Goal: Task Accomplishment & Management: Complete application form

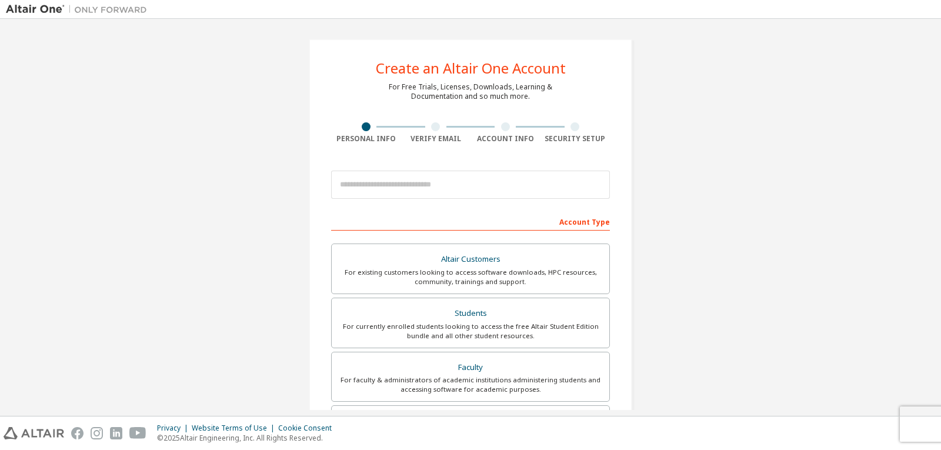
click at [660, 336] on div "Create an Altair One Account For Free Trials, Licenses, Downloads, Learning & D…" at bounding box center [470, 336] width 929 height 623
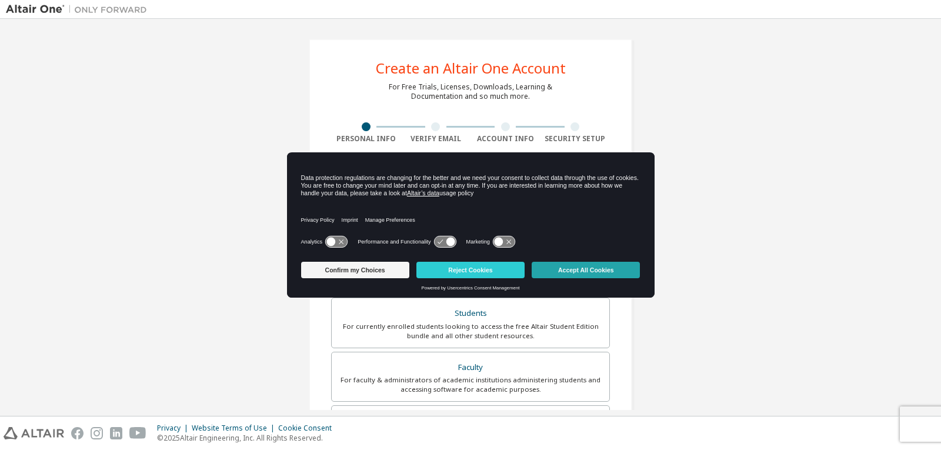
click at [606, 267] on button "Accept All Cookies" at bounding box center [586, 270] width 108 height 16
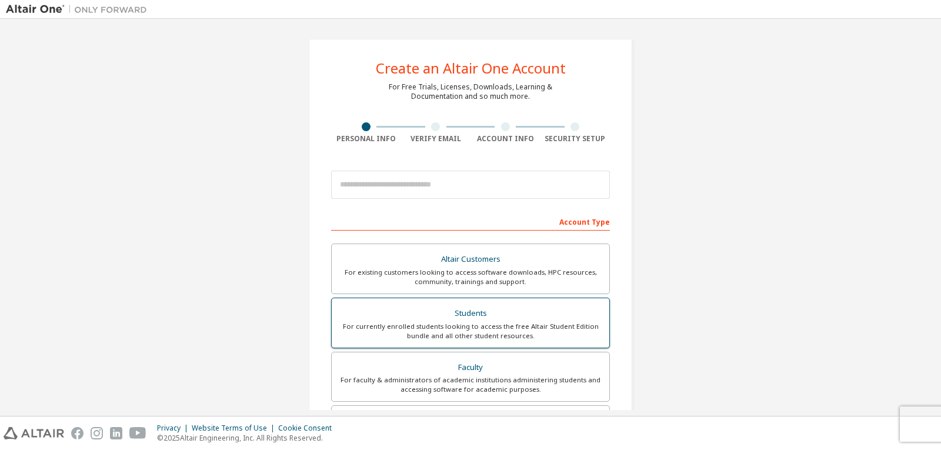
click at [516, 330] on div "For currently enrolled students looking to access the free Altair Student Editi…" at bounding box center [470, 331] width 263 height 19
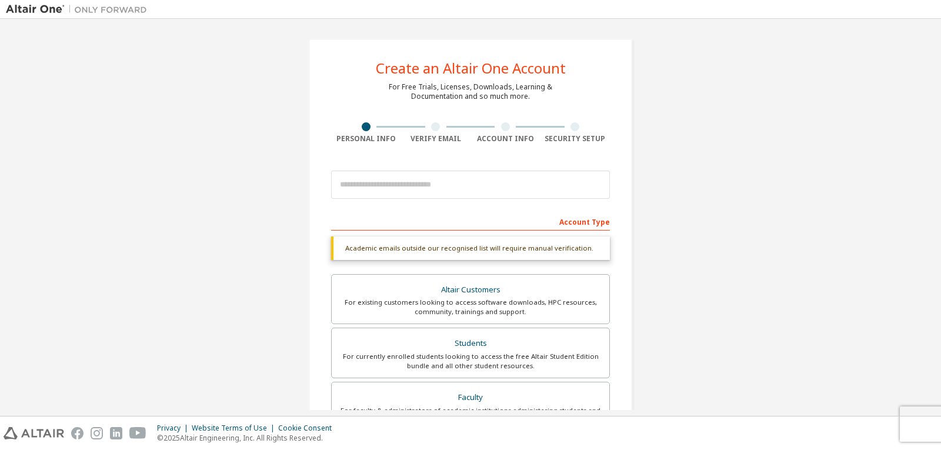
click at [541, 219] on div "Account Type" at bounding box center [470, 221] width 279 height 19
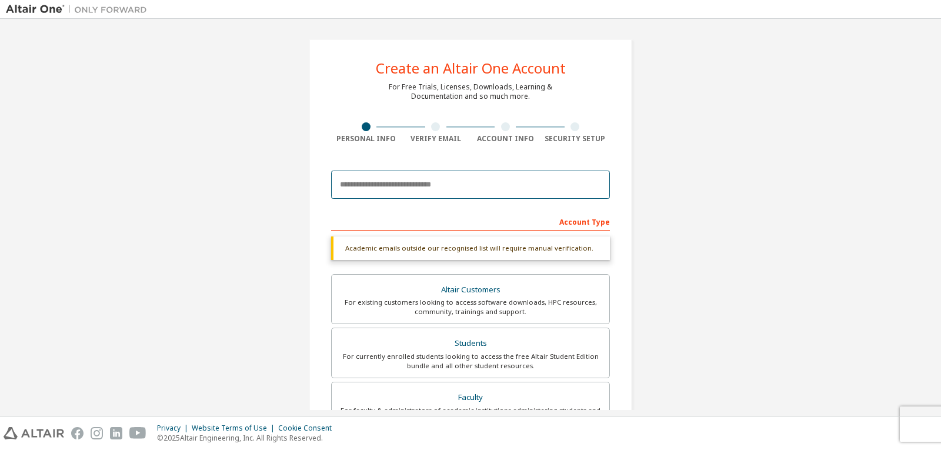
click at [545, 189] on input "email" at bounding box center [470, 185] width 279 height 28
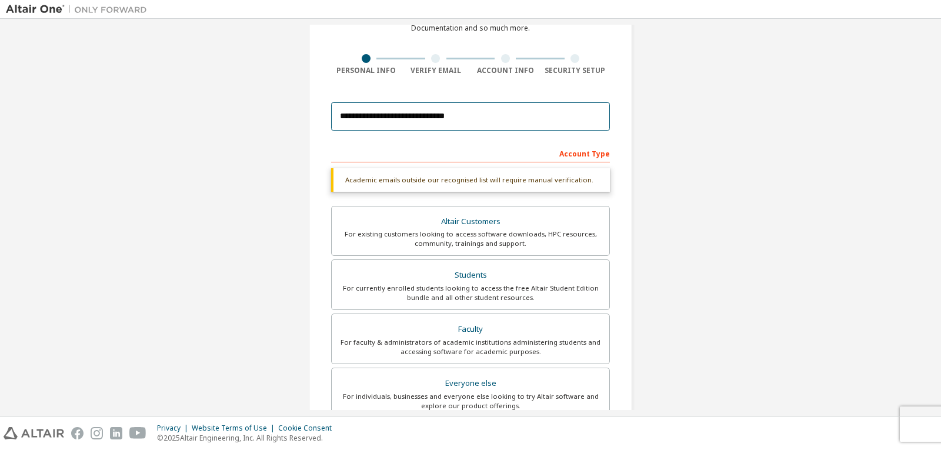
scroll to position [118, 0]
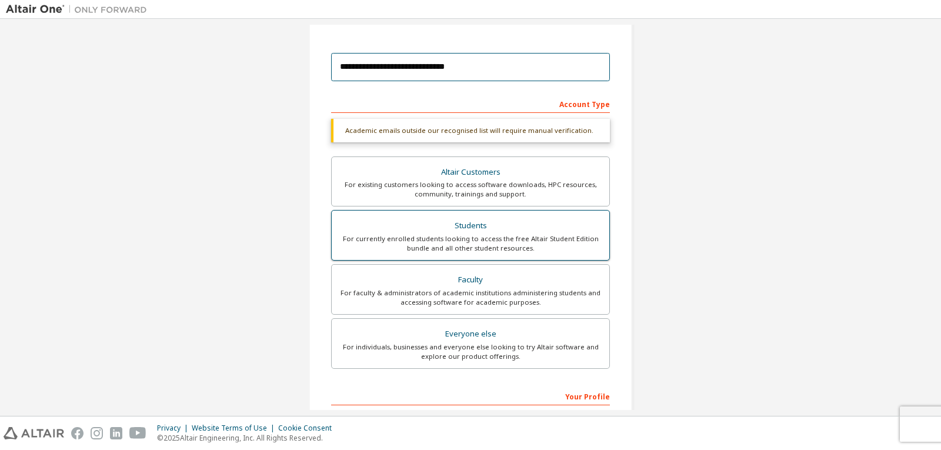
type input "**********"
click at [422, 244] on div "For currently enrolled students looking to access the free Altair Student Editi…" at bounding box center [470, 243] width 263 height 19
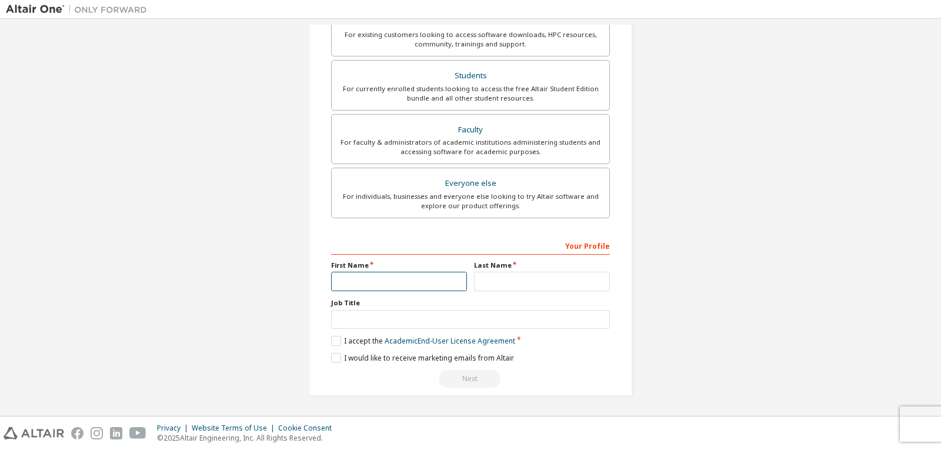
click at [433, 276] on input "text" at bounding box center [399, 281] width 136 height 19
type input "******"
click at [525, 291] on input "text" at bounding box center [542, 281] width 136 height 19
type input "*******"
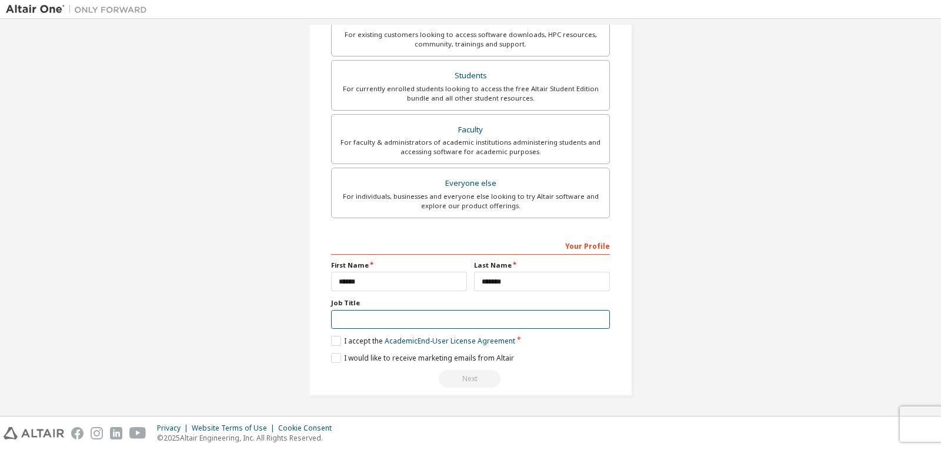
click at [410, 321] on input "text" at bounding box center [470, 319] width 279 height 19
type input "*******"
click at [331, 341] on label "I accept the Academic End-User License Agreement" at bounding box center [423, 341] width 184 height 10
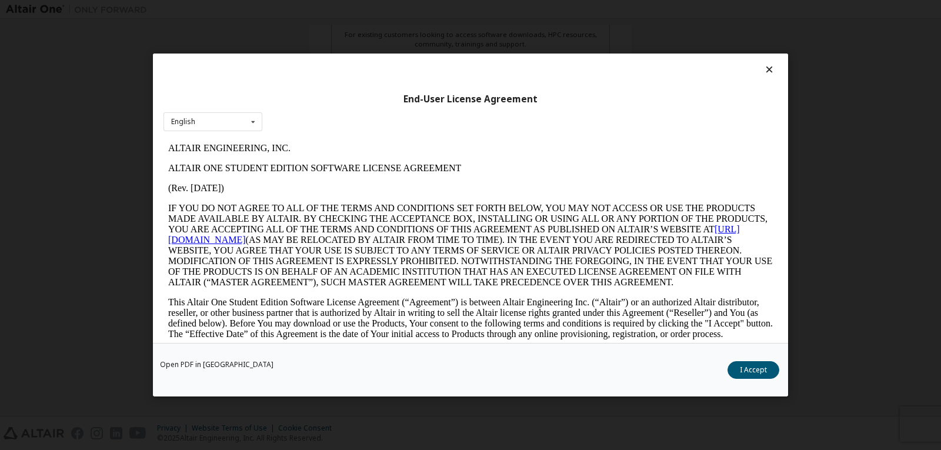
scroll to position [0, 0]
click at [738, 367] on button "I Accept" at bounding box center [754, 370] width 52 height 18
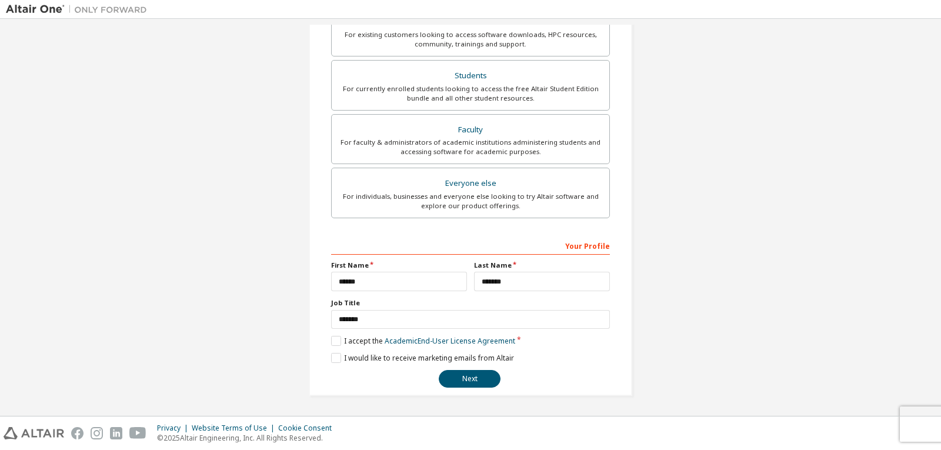
click at [340, 363] on div "**********" at bounding box center [470, 312] width 279 height 152
click at [336, 363] on label "I would like to receive marketing emails from Altair" at bounding box center [422, 358] width 183 height 10
click at [465, 380] on button "Next" at bounding box center [470, 379] width 62 height 18
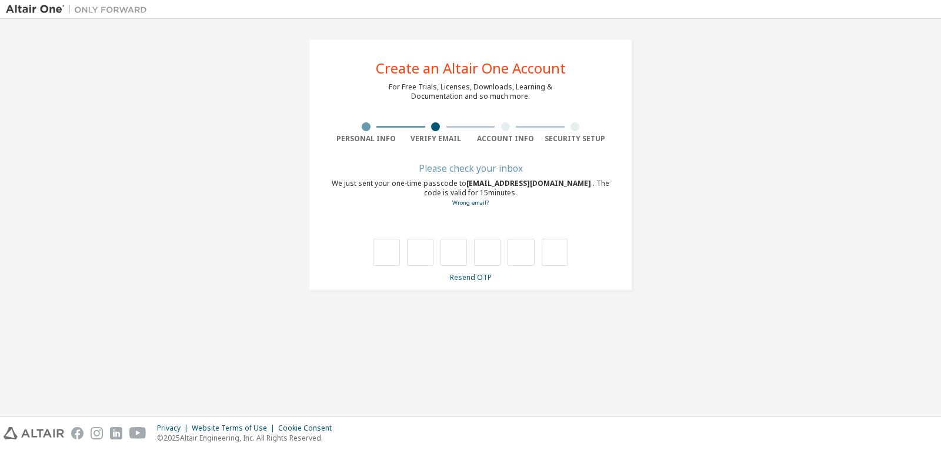
type input "*"
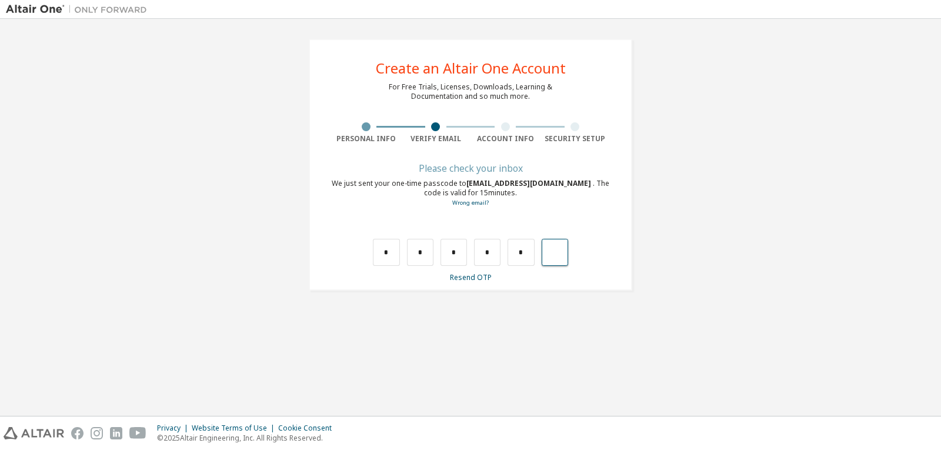
type input "*"
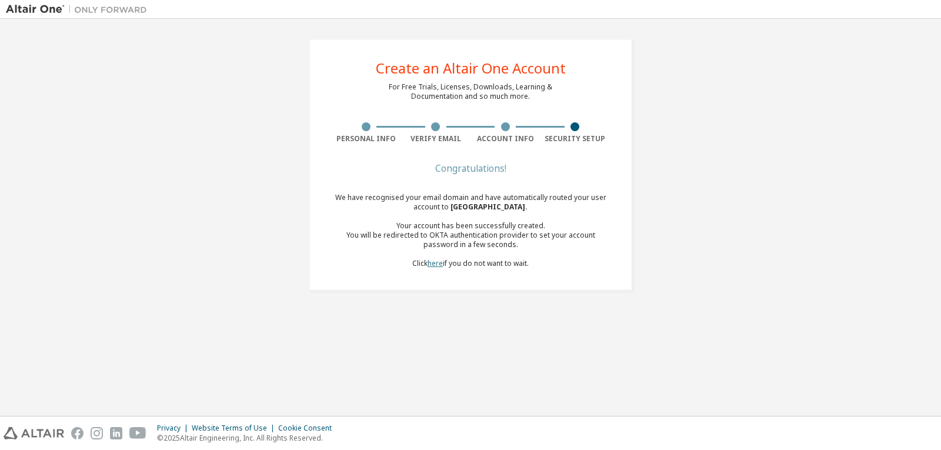
click at [436, 267] on link "here" at bounding box center [435, 263] width 15 height 10
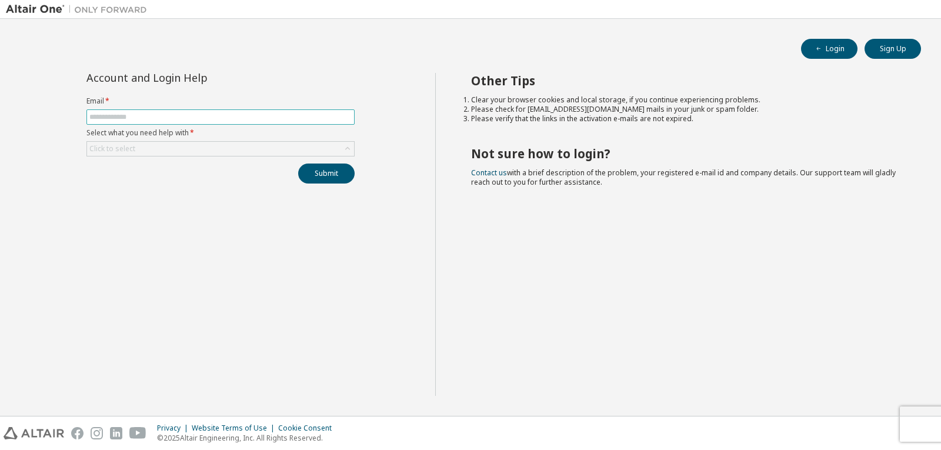
click at [289, 119] on input "text" at bounding box center [220, 116] width 262 height 9
type input "**********"
click at [241, 148] on div "Click to select" at bounding box center [220, 149] width 267 height 14
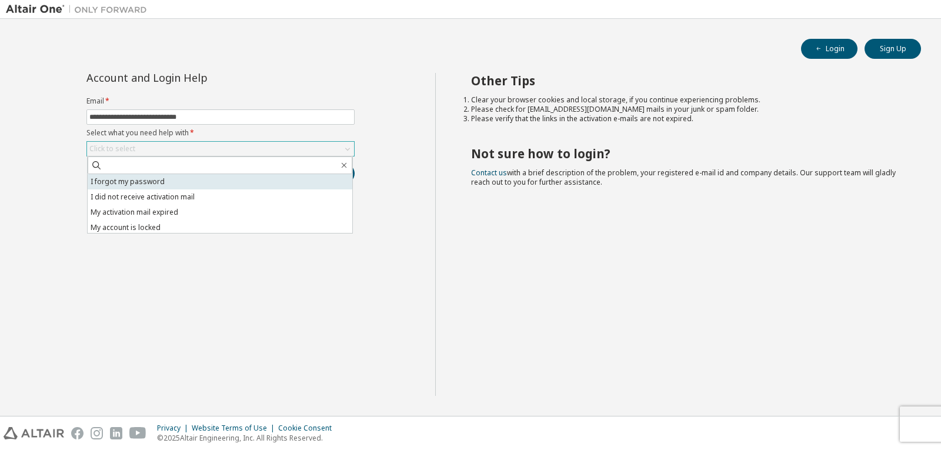
click at [231, 175] on li "I forgot my password" at bounding box center [220, 181] width 265 height 15
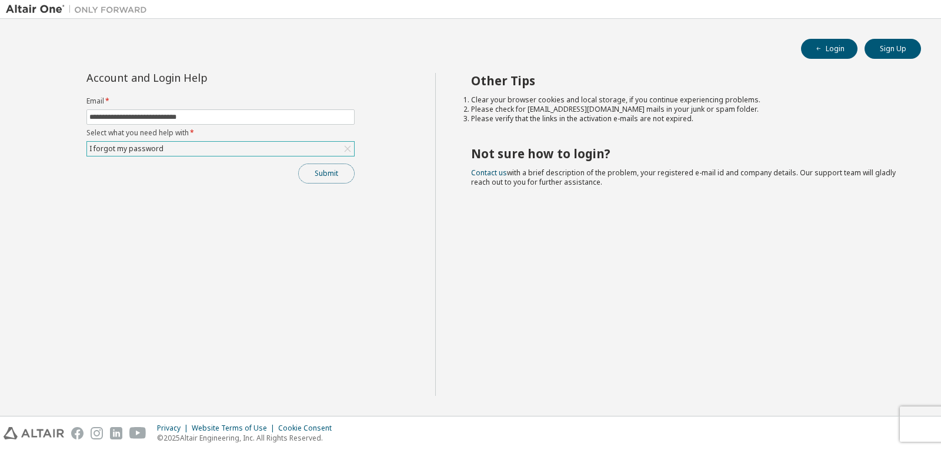
click at [336, 178] on button "Submit" at bounding box center [326, 174] width 56 height 20
click at [350, 179] on button "Submit" at bounding box center [326, 174] width 56 height 20
click at [892, 48] on button "Sign Up" at bounding box center [893, 49] width 56 height 20
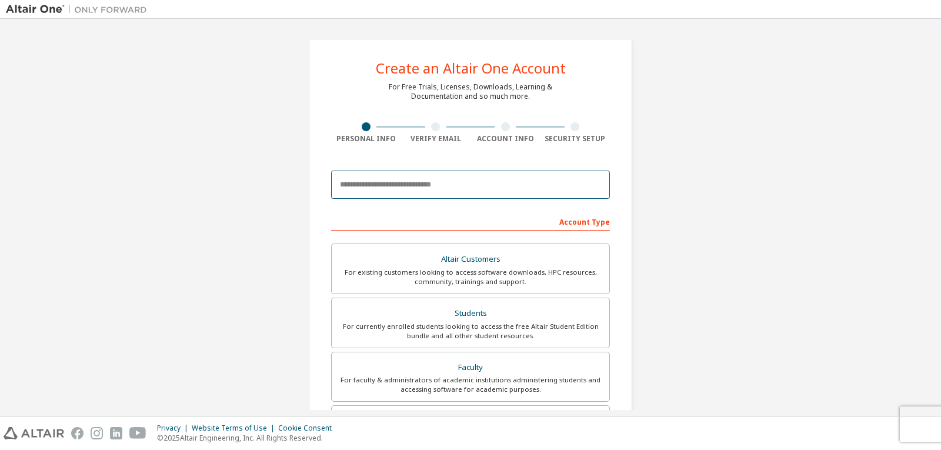
click at [488, 184] on input "email" at bounding box center [470, 185] width 279 height 28
type input "**********"
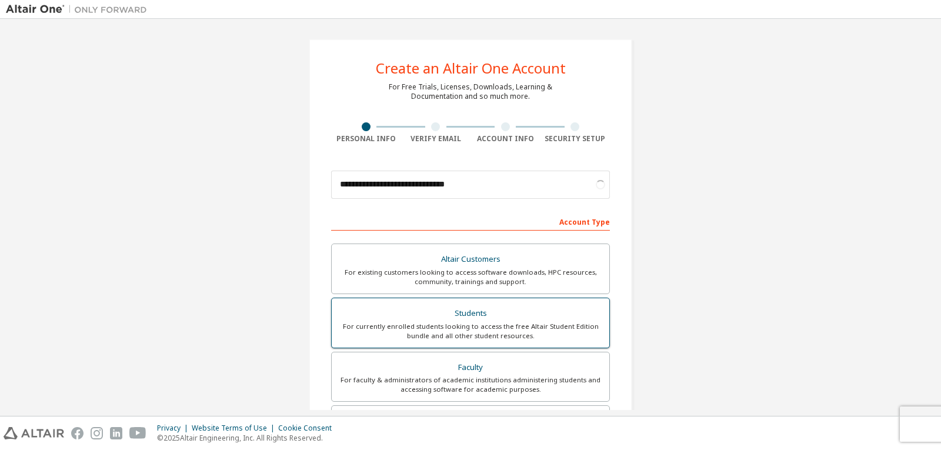
click at [448, 333] on div "For currently enrolled students looking to access the free Altair Student Editi…" at bounding box center [470, 331] width 263 height 19
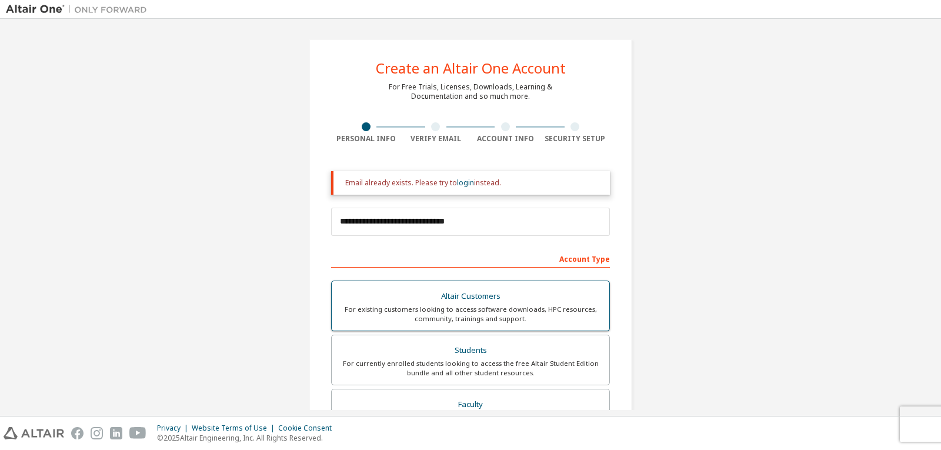
scroll to position [235, 0]
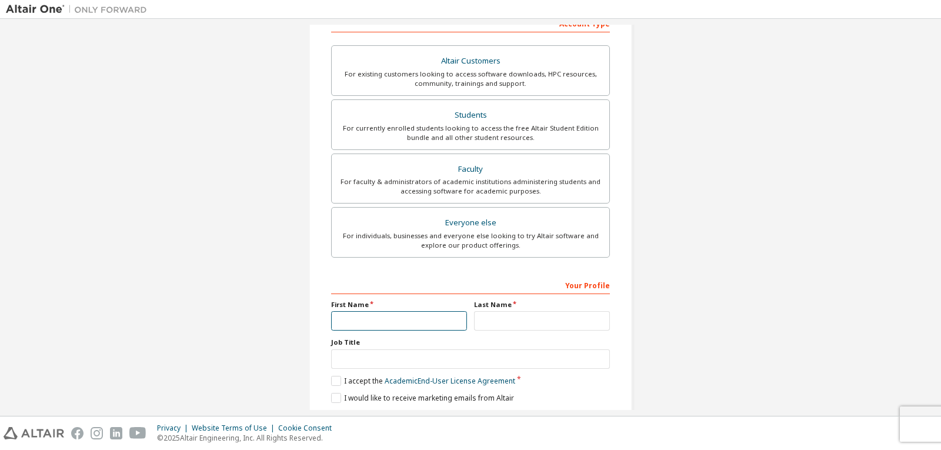
click at [426, 313] on input "text" at bounding box center [399, 320] width 136 height 19
type input "******"
click at [552, 328] on input "text" at bounding box center [542, 320] width 136 height 19
type input "*******"
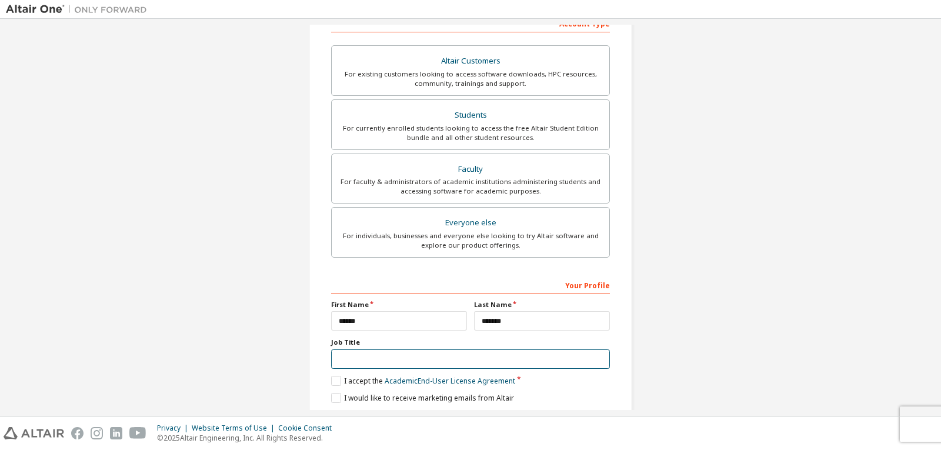
click at [459, 359] on input "text" at bounding box center [470, 358] width 279 height 19
type input "*******"
click at [332, 379] on label "I accept the Academic End-User License Agreement" at bounding box center [423, 381] width 184 height 10
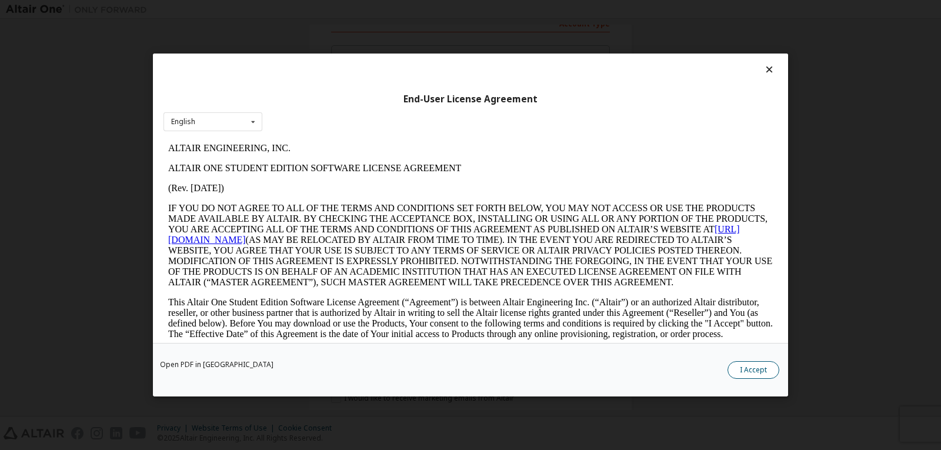
scroll to position [0, 0]
click at [765, 373] on button "I Accept" at bounding box center [754, 370] width 52 height 18
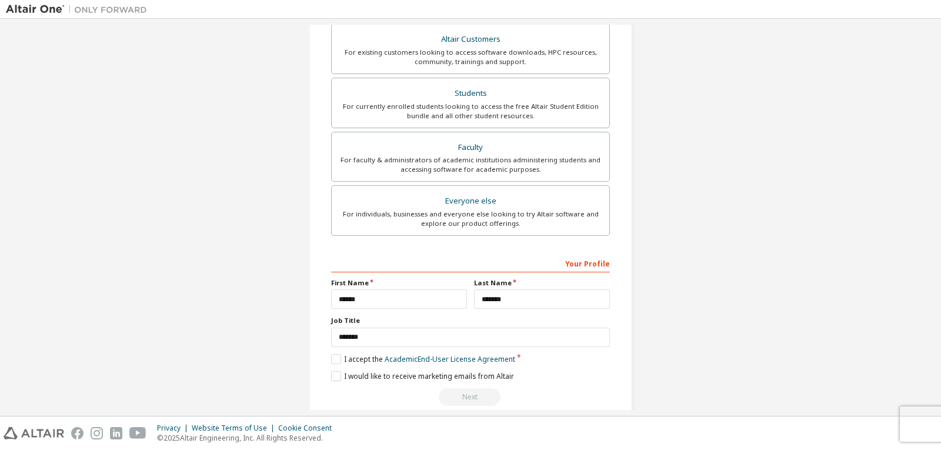
scroll to position [275, 0]
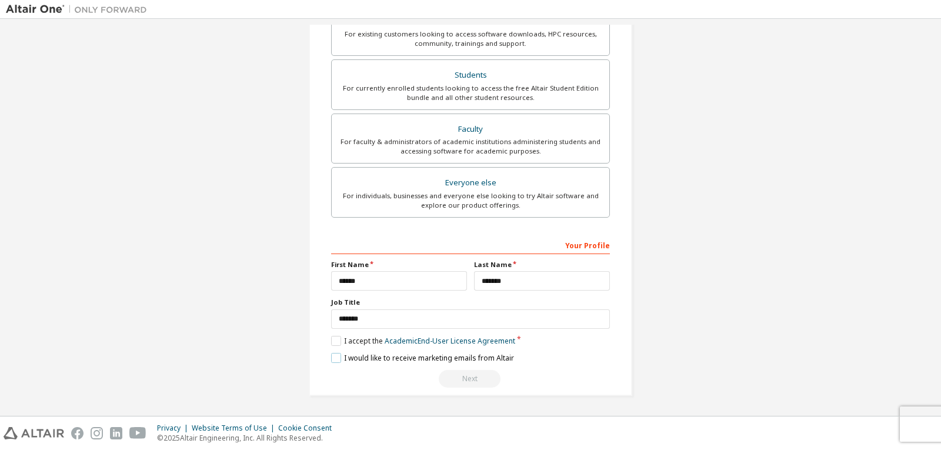
click at [332, 353] on label "I would like to receive marketing emails from Altair" at bounding box center [422, 358] width 183 height 10
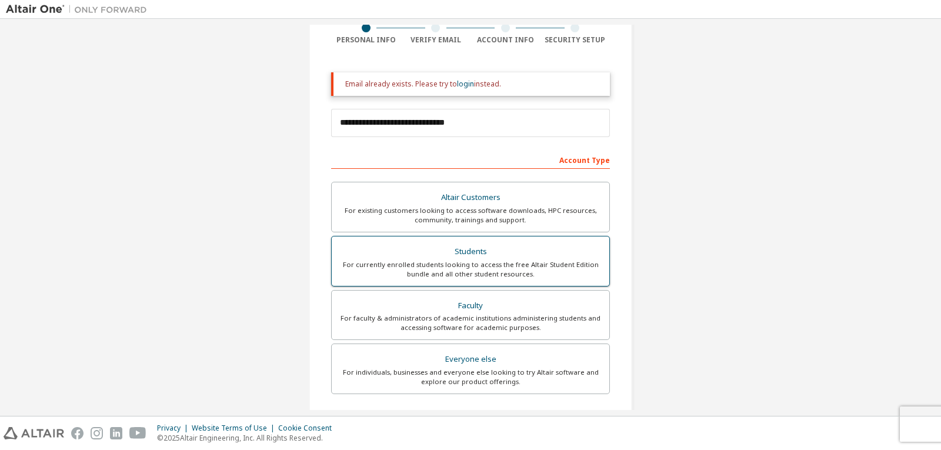
click at [491, 255] on div "Students" at bounding box center [470, 251] width 263 height 16
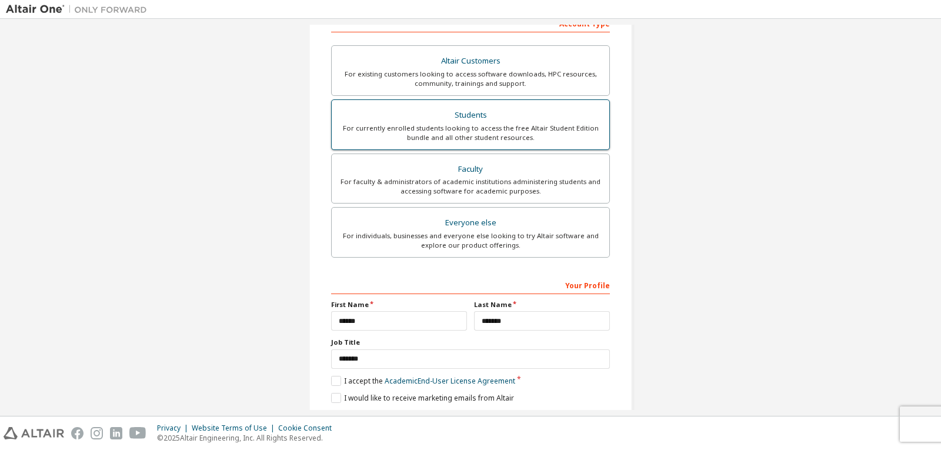
scroll to position [275, 0]
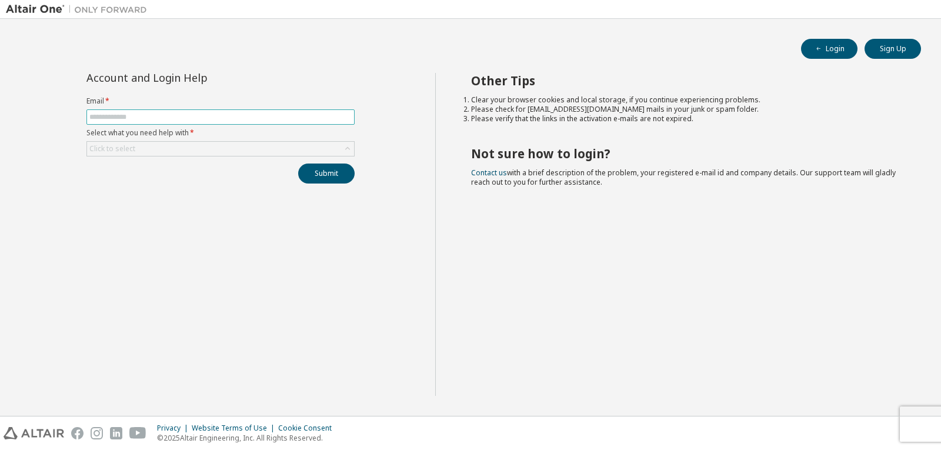
click at [348, 116] on input "text" at bounding box center [220, 116] width 262 height 9
type input "**********"
click at [244, 146] on div "Click to select" at bounding box center [220, 149] width 267 height 14
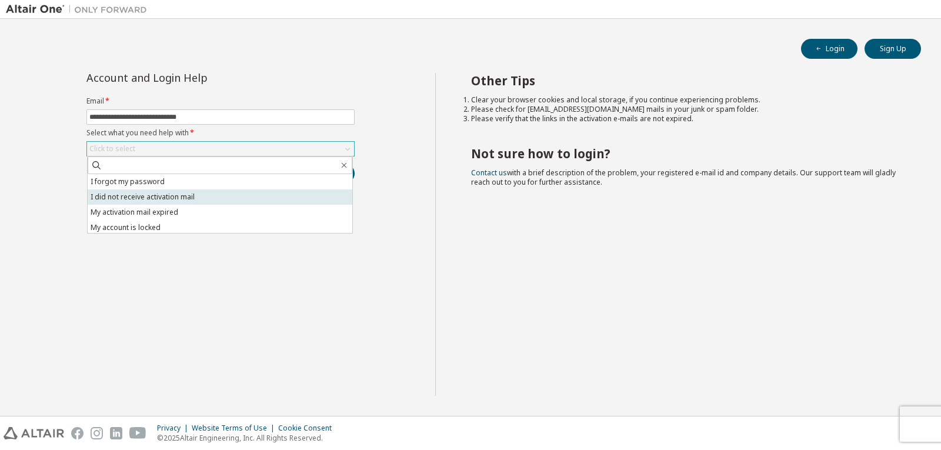
click at [242, 195] on li "I did not receive activation mail" at bounding box center [220, 196] width 265 height 15
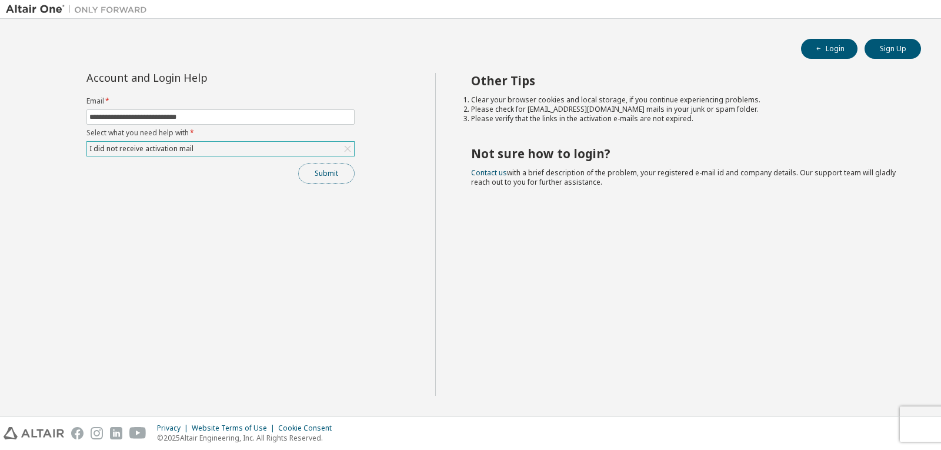
click at [311, 171] on button "Submit" at bounding box center [326, 174] width 56 height 20
click at [225, 143] on div "I did not receive activation mail" at bounding box center [220, 149] width 267 height 14
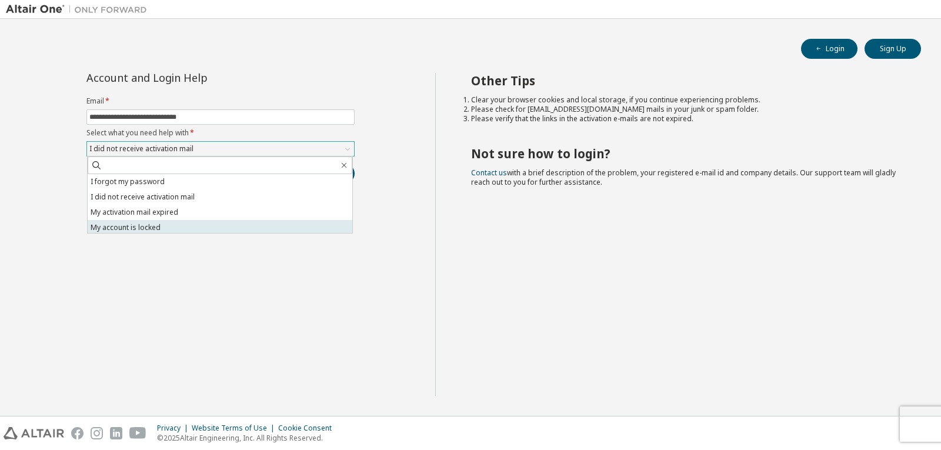
click at [132, 226] on li "My account is locked" at bounding box center [220, 227] width 265 height 15
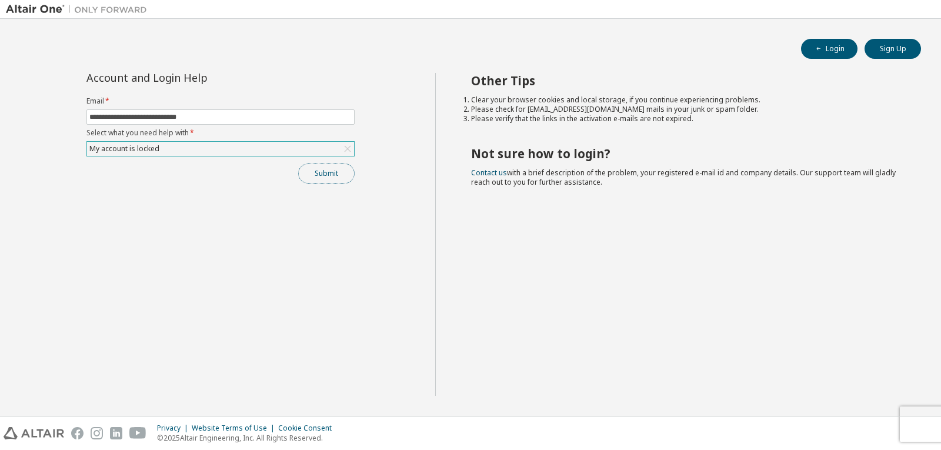
click at [340, 177] on button "Submit" at bounding box center [326, 174] width 56 height 20
click at [285, 150] on div "My account is locked" at bounding box center [220, 149] width 267 height 14
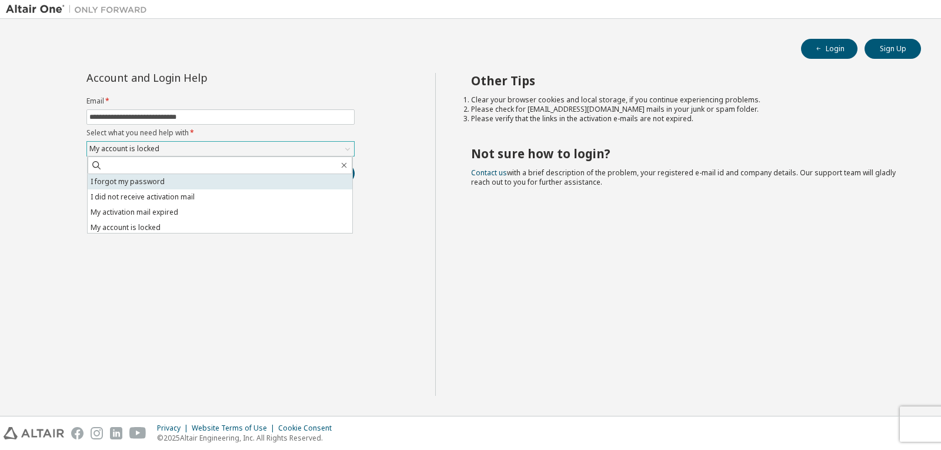
click at [222, 186] on li "I forgot my password" at bounding box center [220, 181] width 265 height 15
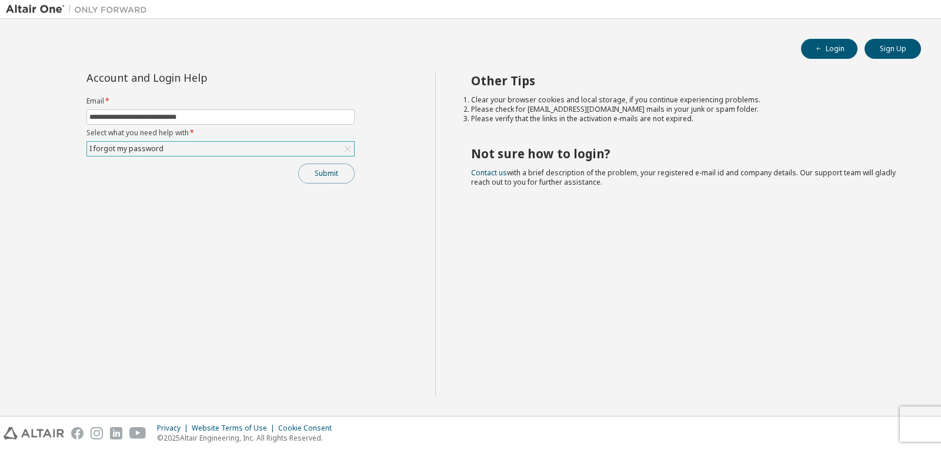
click at [326, 180] on button "Submit" at bounding box center [326, 174] width 56 height 20
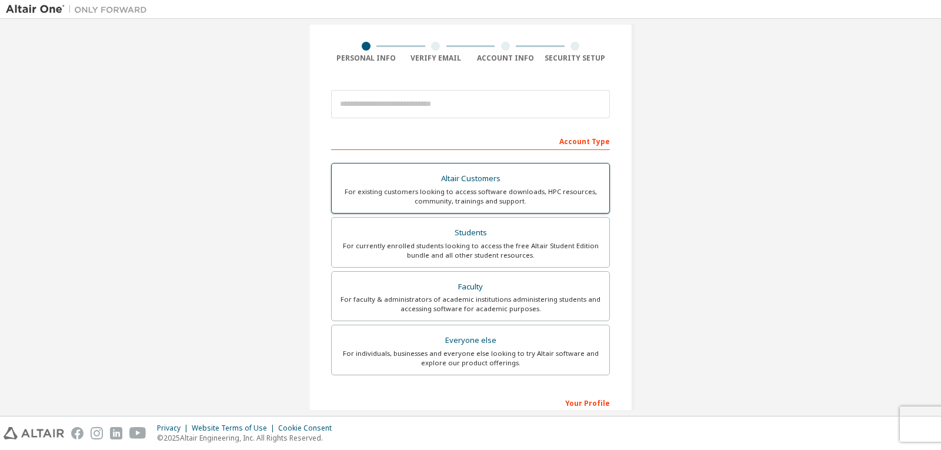
scroll to position [59, 0]
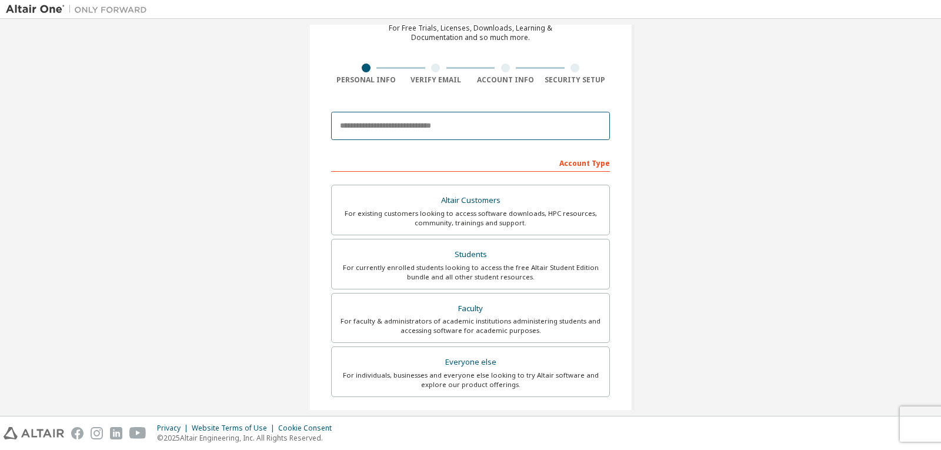
click at [534, 117] on input "email" at bounding box center [470, 126] width 279 height 28
type input "**********"
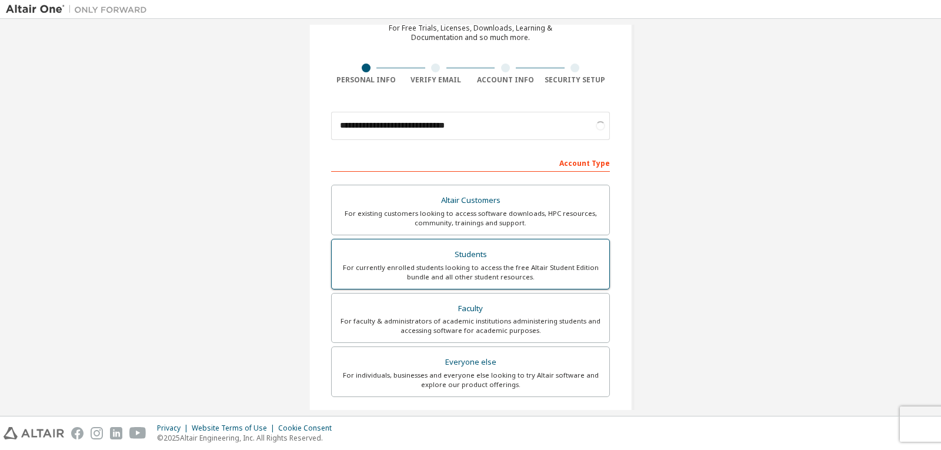
click at [506, 228] on div "For existing customers looking to access software downloads, HPC resources, com…" at bounding box center [470, 218] width 263 height 19
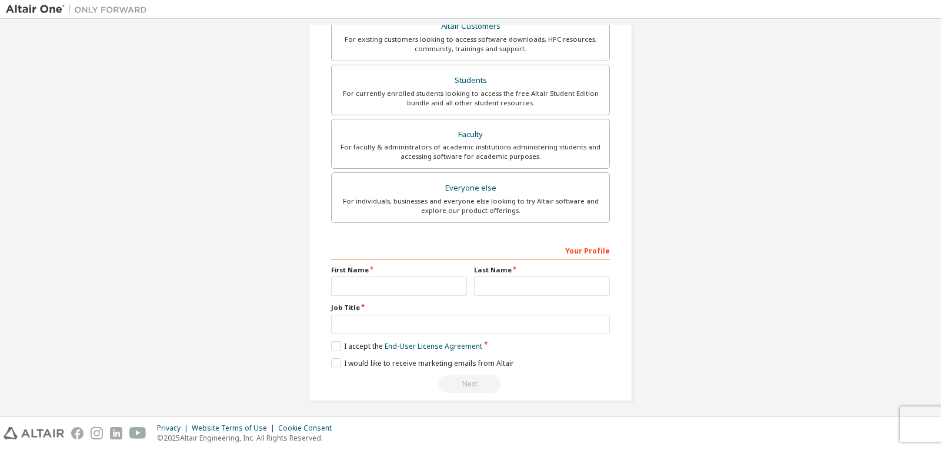
scroll to position [275, 0]
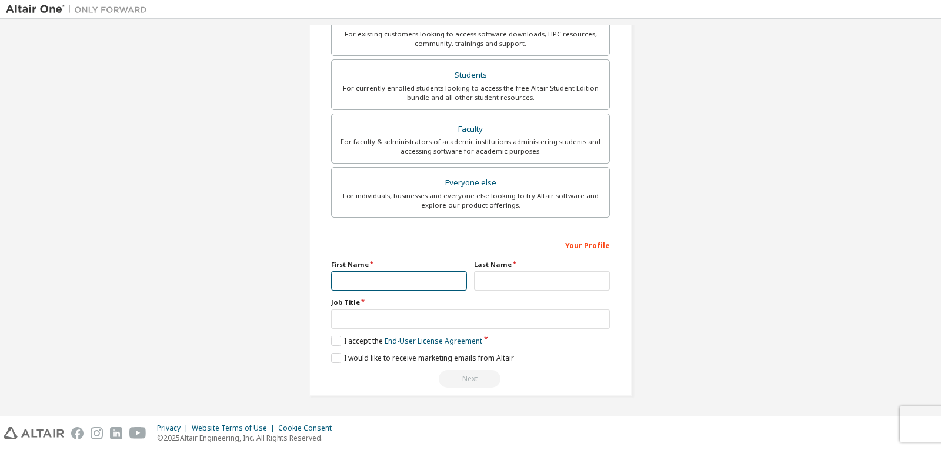
click at [418, 276] on input "text" at bounding box center [399, 280] width 136 height 19
type input "******"
click at [496, 288] on input "text" at bounding box center [542, 280] width 136 height 19
type input "*******"
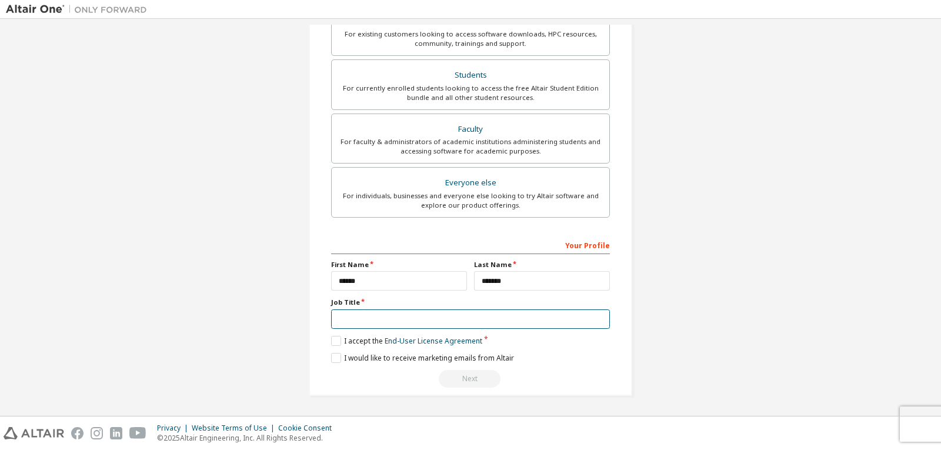
click at [491, 321] on input "text" at bounding box center [470, 318] width 279 height 19
type input "*******"
click at [335, 336] on label "I accept the End-User License Agreement" at bounding box center [406, 341] width 151 height 10
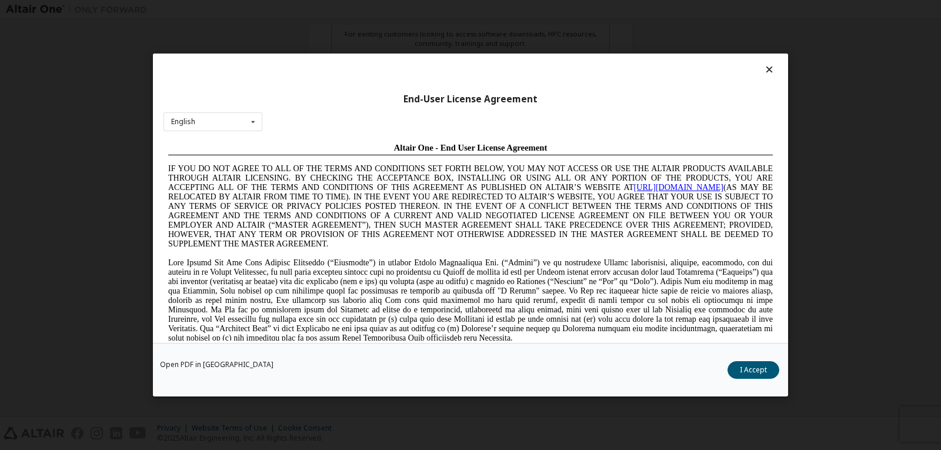
scroll to position [0, 0]
click at [737, 363] on button "I Accept" at bounding box center [754, 370] width 52 height 18
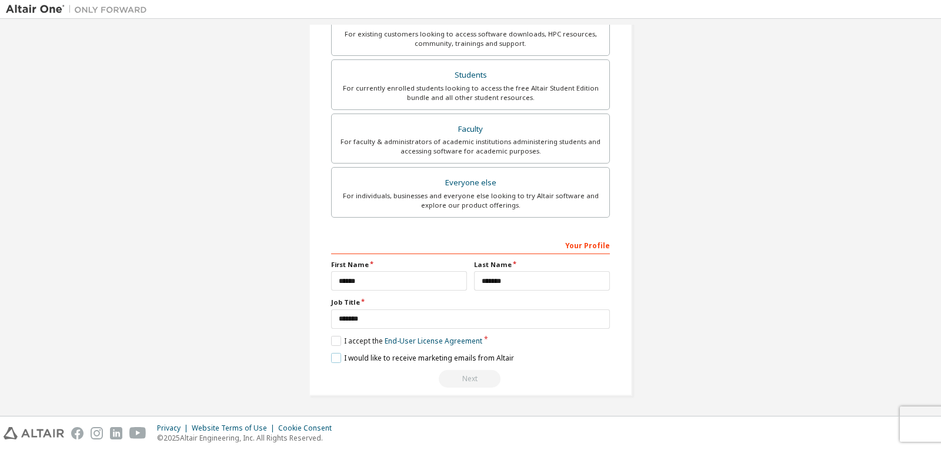
click at [341, 361] on label "I would like to receive marketing emails from Altair" at bounding box center [422, 358] width 183 height 10
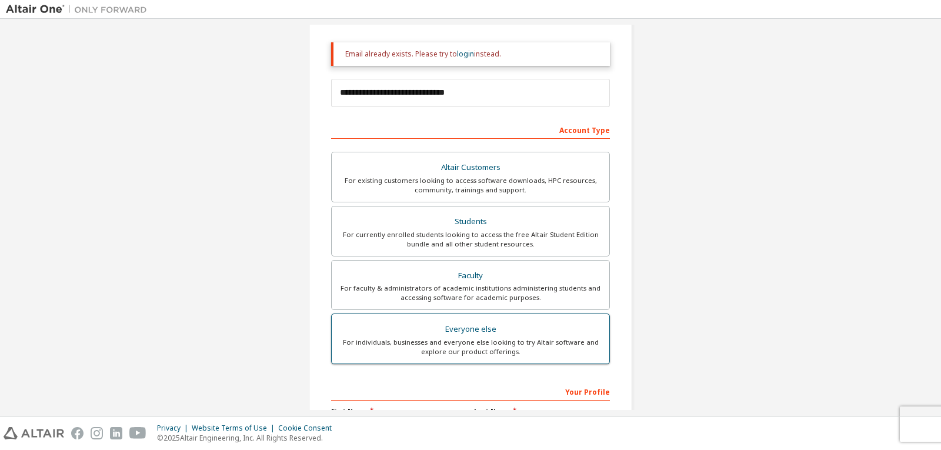
scroll to position [158, 0]
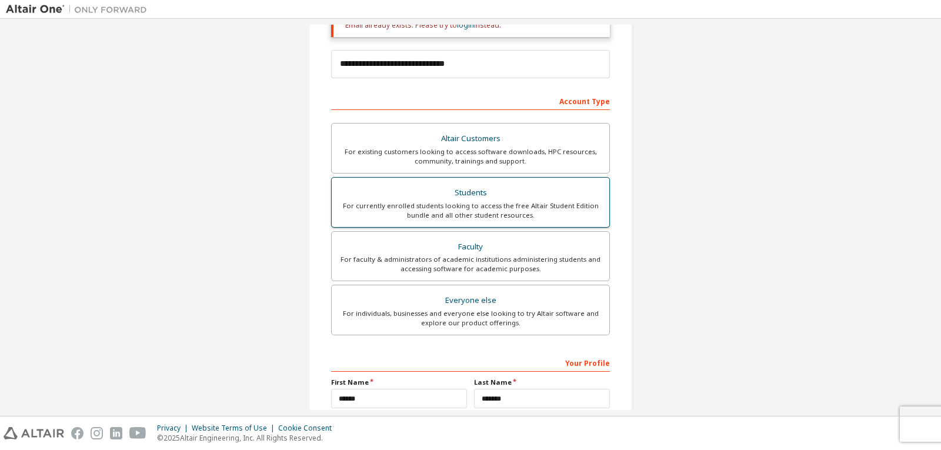
click at [514, 219] on div "For currently enrolled students looking to access the free Altair Student Editi…" at bounding box center [470, 210] width 263 height 19
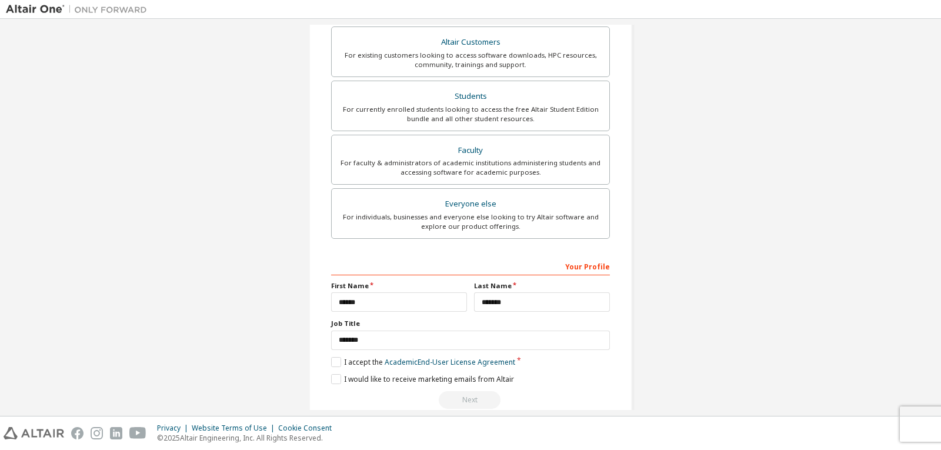
scroll to position [275, 0]
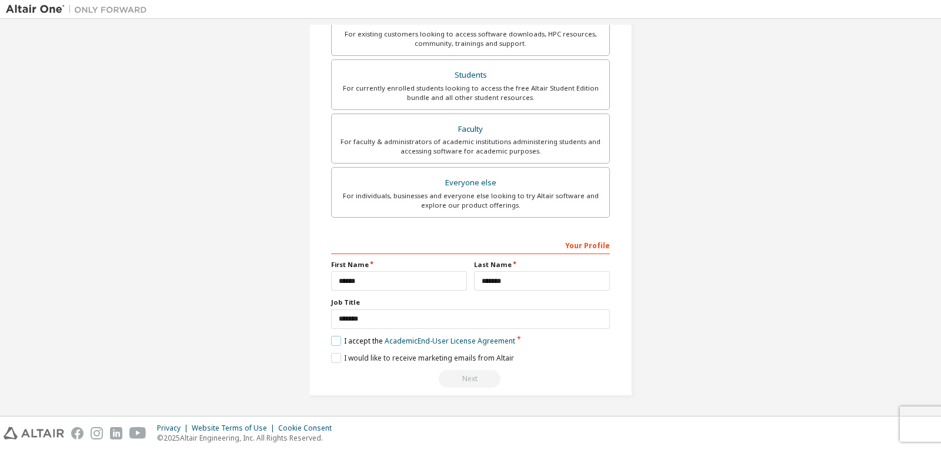
click at [335, 344] on label "I accept the Academic End-User License Agreement" at bounding box center [423, 341] width 184 height 10
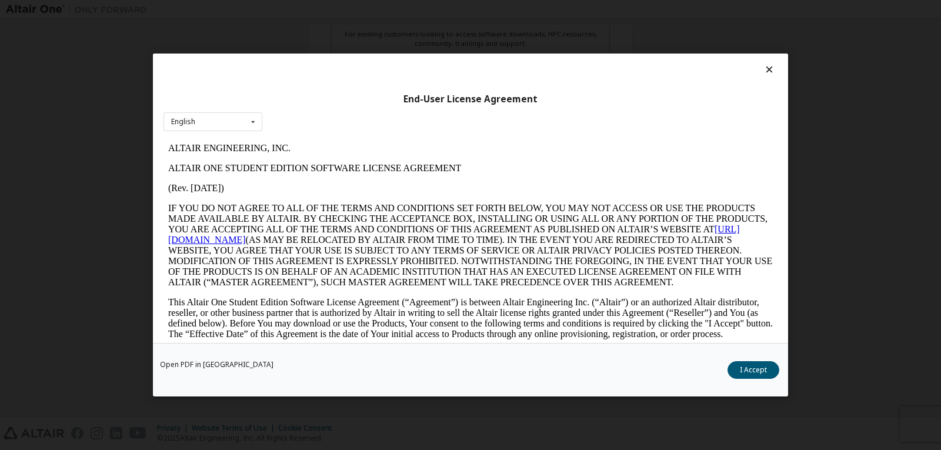
scroll to position [0, 0]
click at [765, 370] on button "I Accept" at bounding box center [754, 370] width 52 height 18
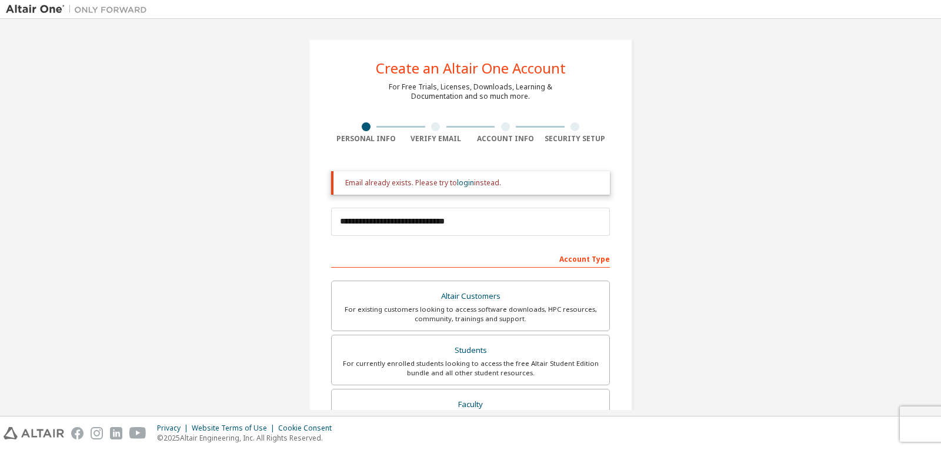
click at [431, 127] on div at bounding box center [435, 126] width 9 height 9
click at [512, 123] on div at bounding box center [506, 126] width 70 height 9
click at [510, 123] on div at bounding box center [506, 126] width 70 height 9
click at [572, 132] on div "Security Setup" at bounding box center [576, 132] width 70 height 21
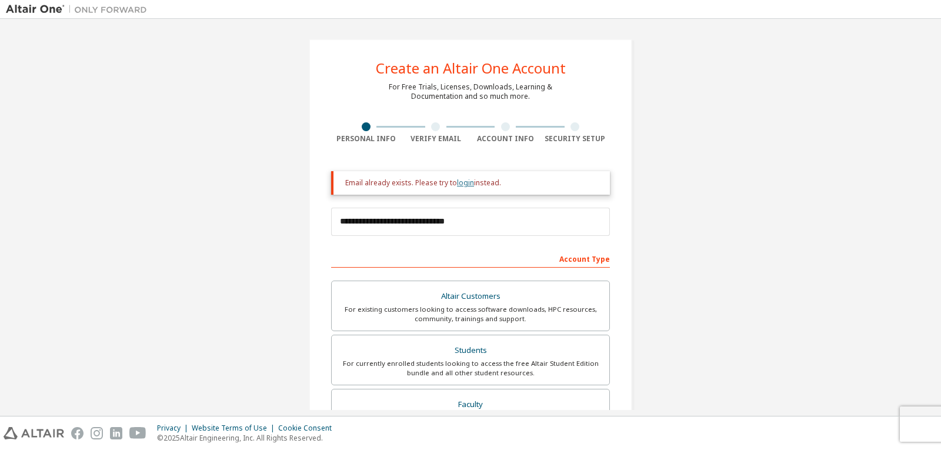
click at [464, 182] on link "login" at bounding box center [465, 183] width 17 height 10
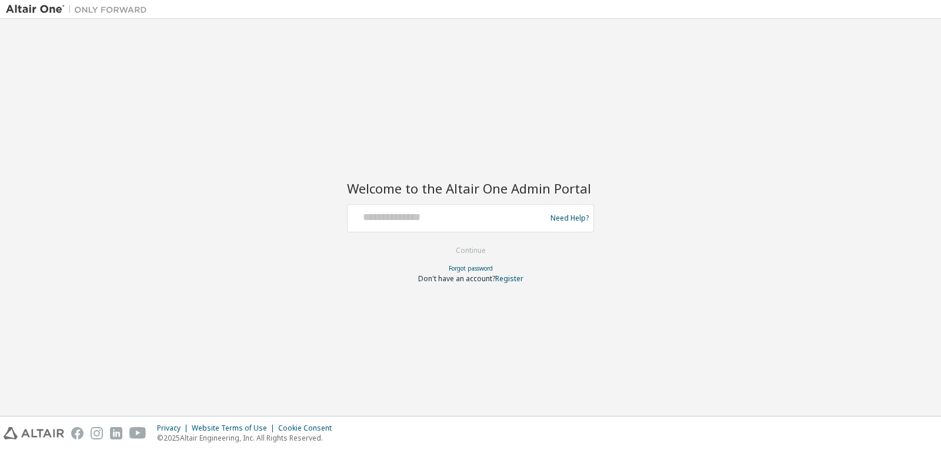
click at [453, 228] on div at bounding box center [448, 218] width 192 height 22
click at [388, 214] on input "text" at bounding box center [448, 215] width 192 height 17
type input "**********"
click at [459, 253] on button "Continue" at bounding box center [470, 251] width 55 height 18
